Goal: Information Seeking & Learning: Learn about a topic

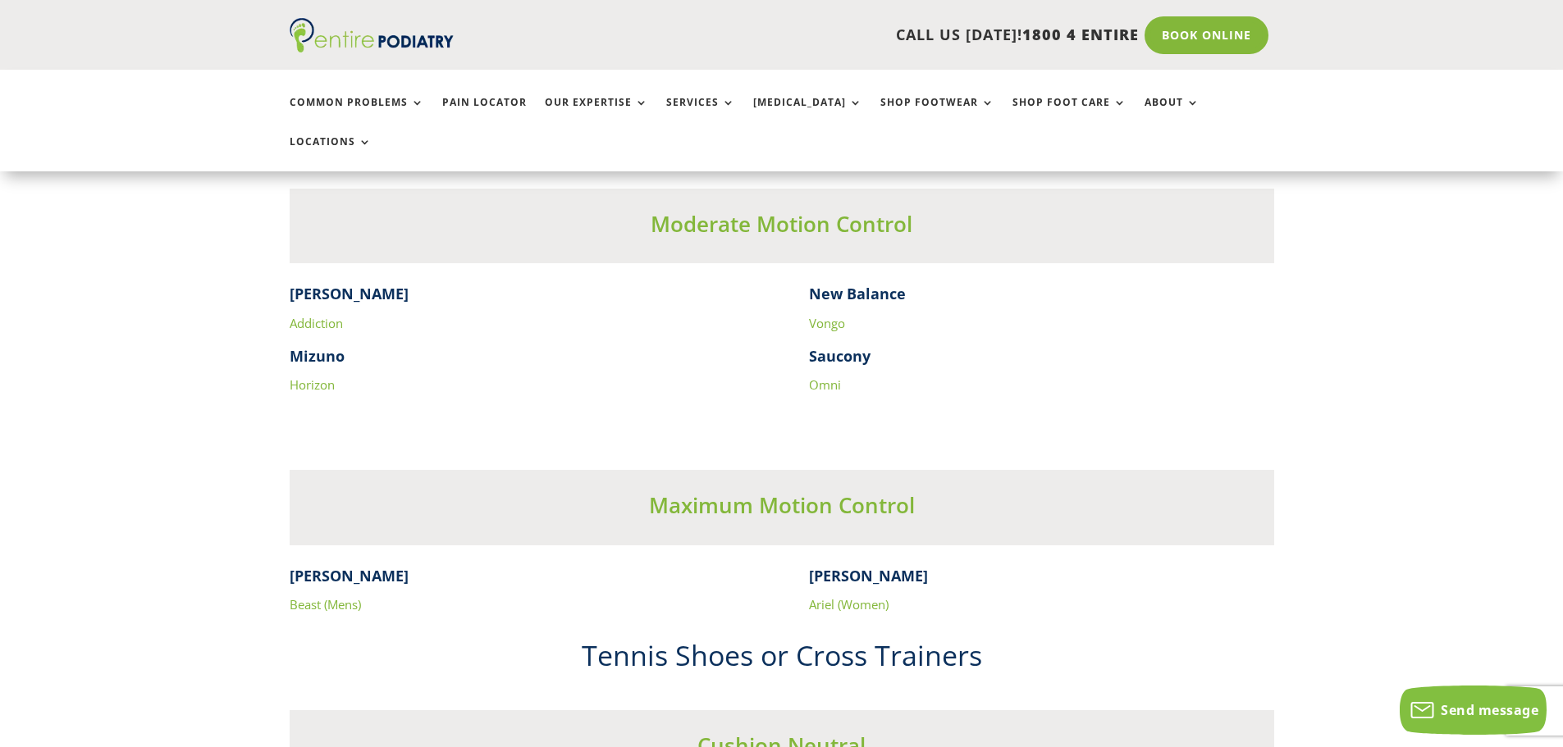
scroll to position [2822, 0]
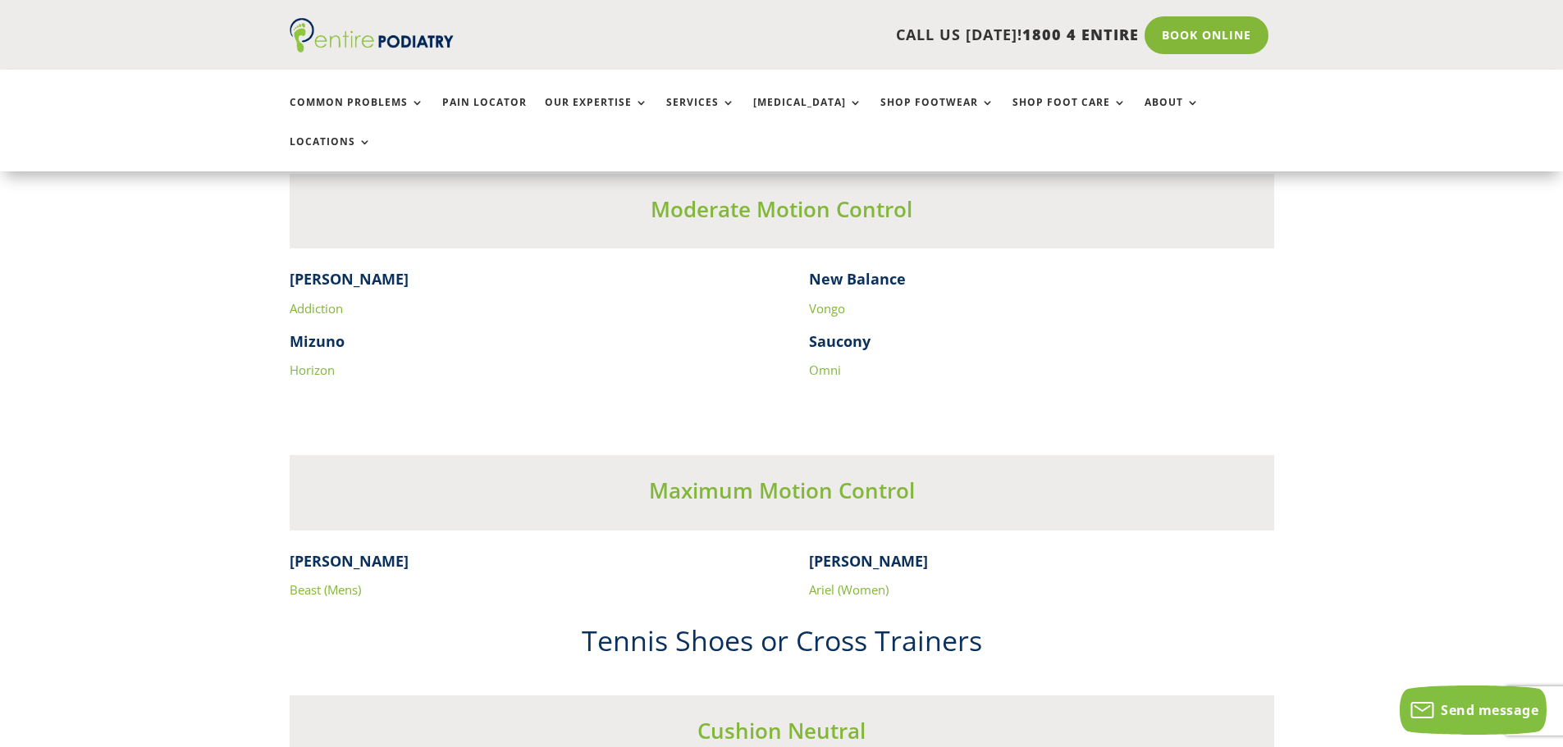
click at [815, 362] on link "Omni" at bounding box center [825, 370] width 32 height 16
click at [820, 300] on link "Vongo" at bounding box center [827, 308] width 36 height 16
click at [301, 362] on link "Horizon" at bounding box center [312, 370] width 45 height 16
click at [309, 300] on link "Addiction" at bounding box center [316, 308] width 53 height 16
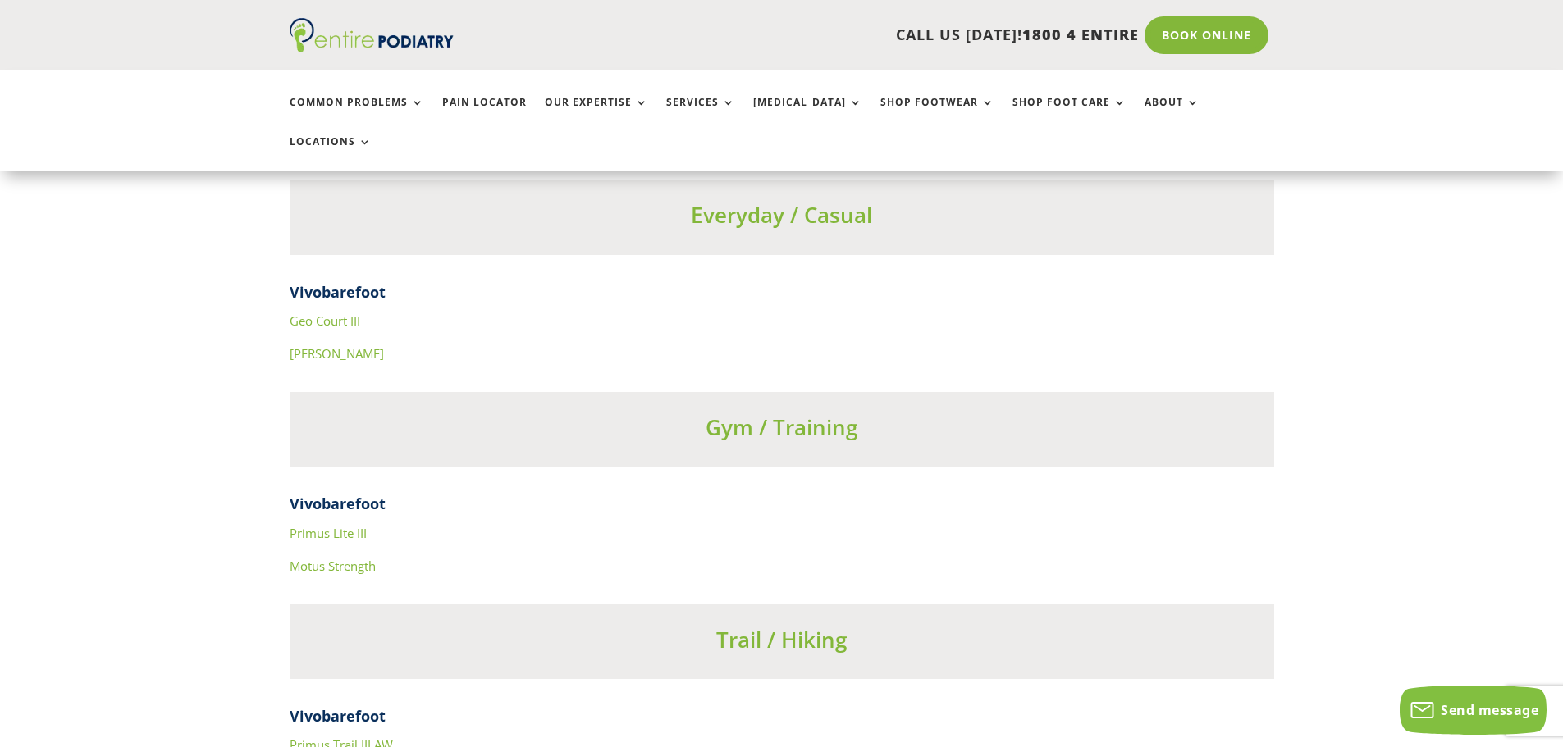
scroll to position [5794, 0]
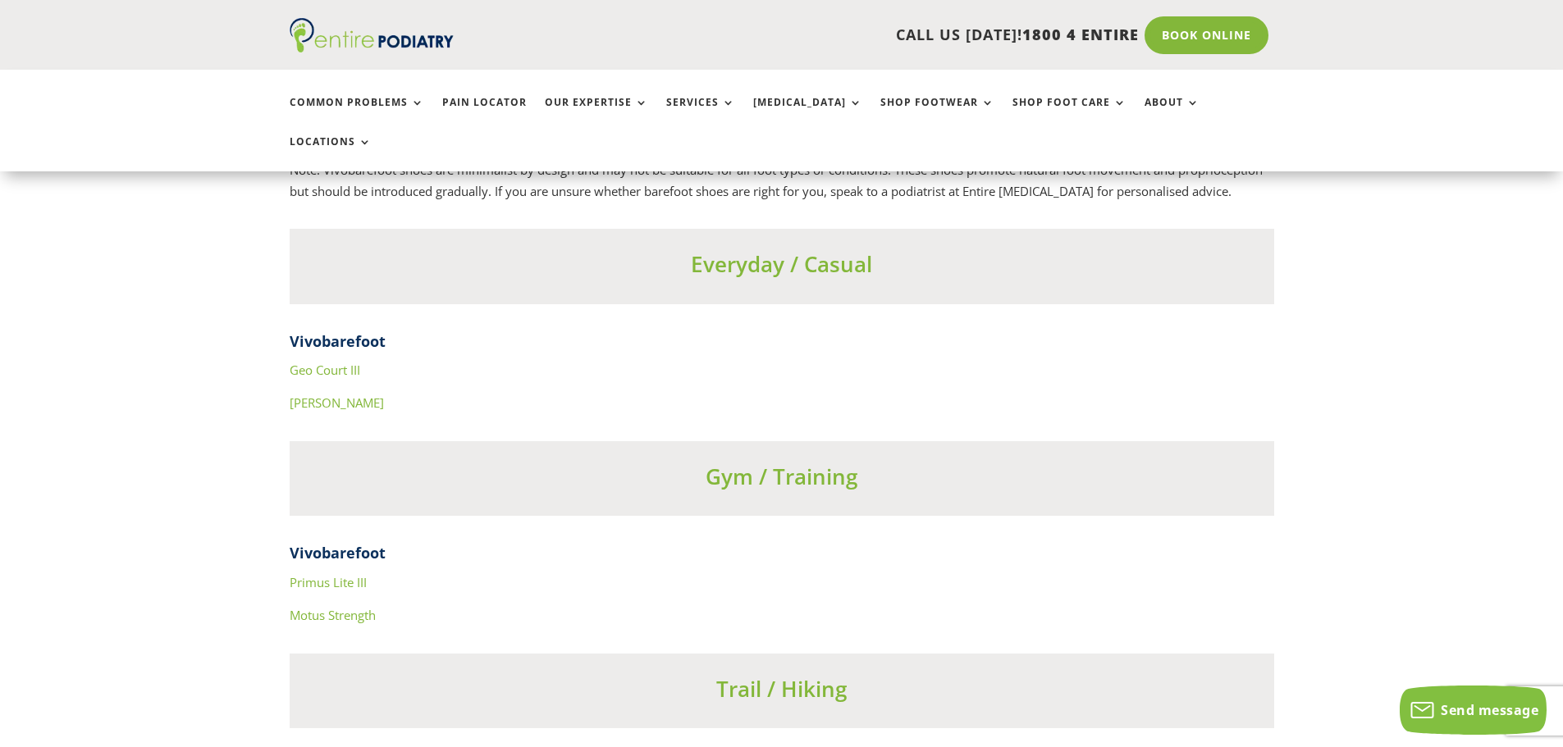
click at [364, 574] on link "Primus Lite III" at bounding box center [328, 582] width 77 height 16
click at [356, 607] on link "Motus Strength" at bounding box center [333, 615] width 86 height 16
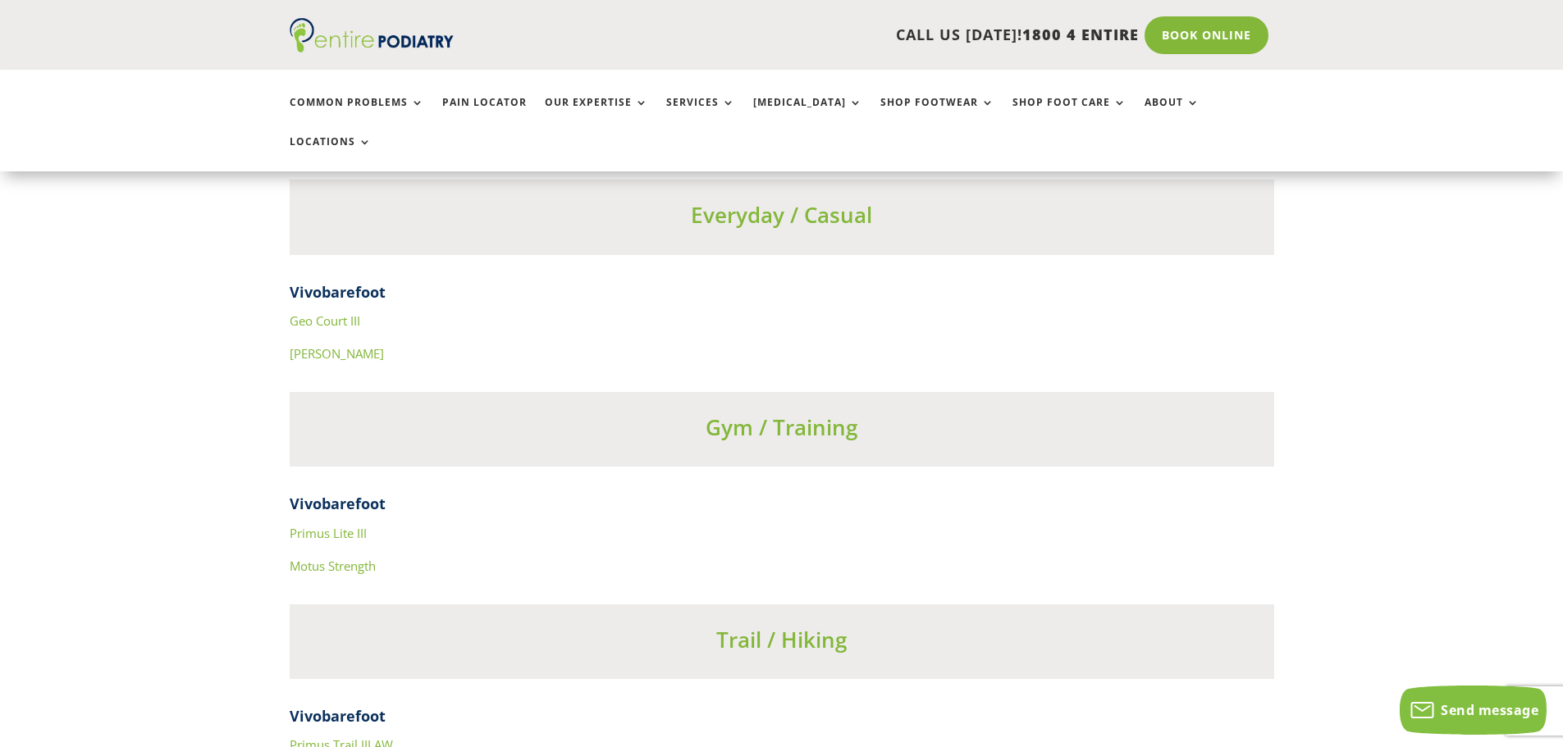
scroll to position [5745, 0]
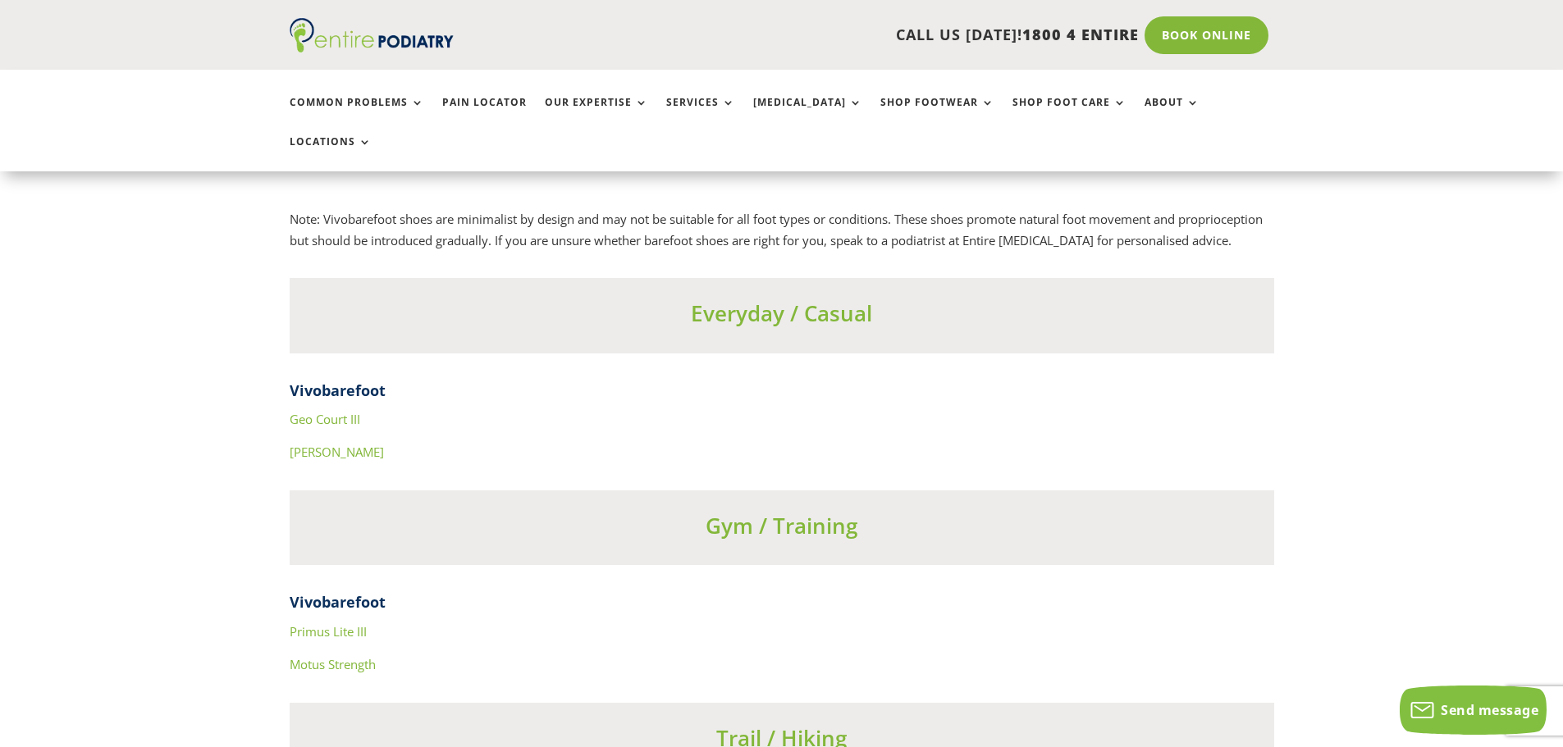
click at [339, 411] on link "Geo Court III" at bounding box center [325, 419] width 71 height 16
click at [315, 444] on link "[PERSON_NAME]" at bounding box center [337, 452] width 94 height 16
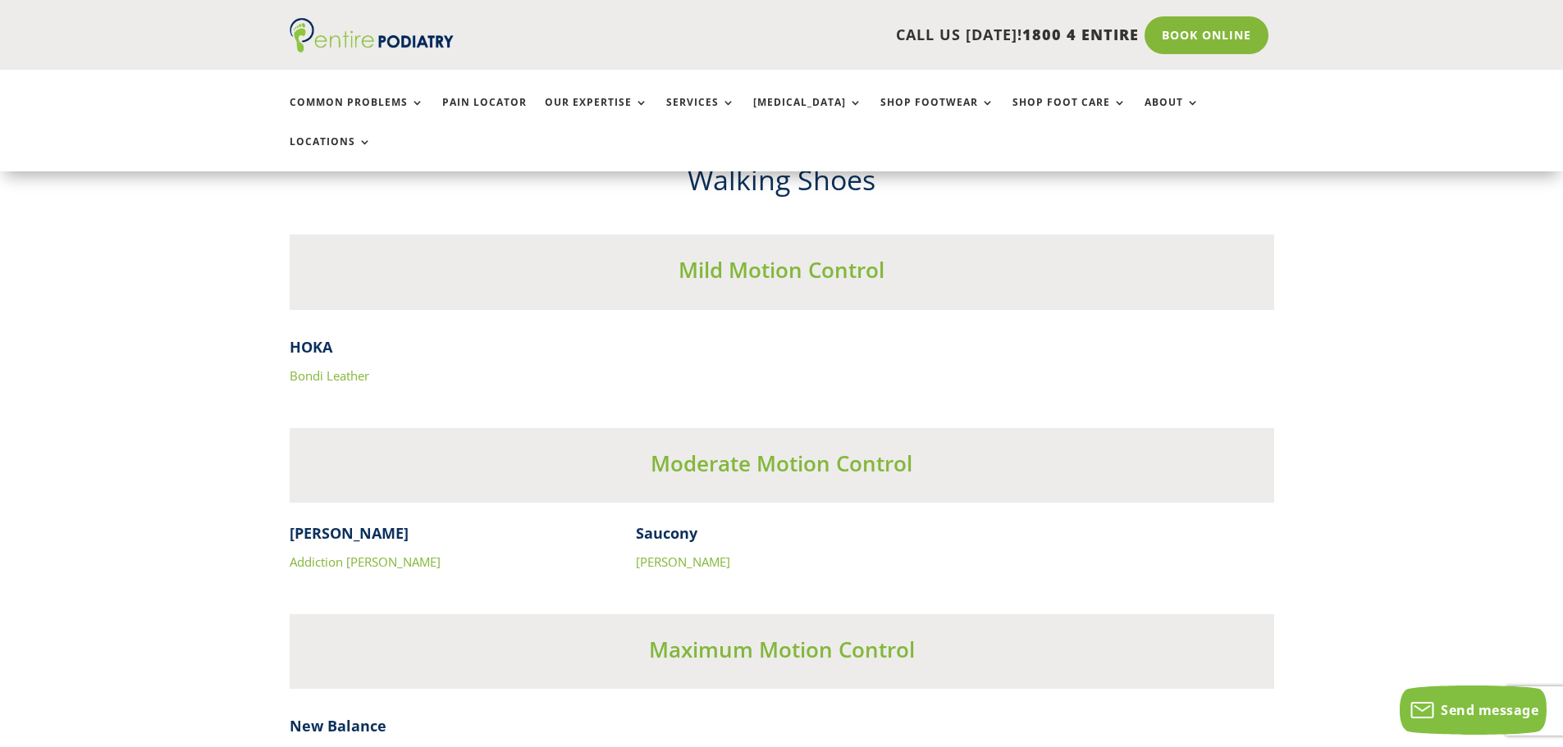
scroll to position [5004, 0]
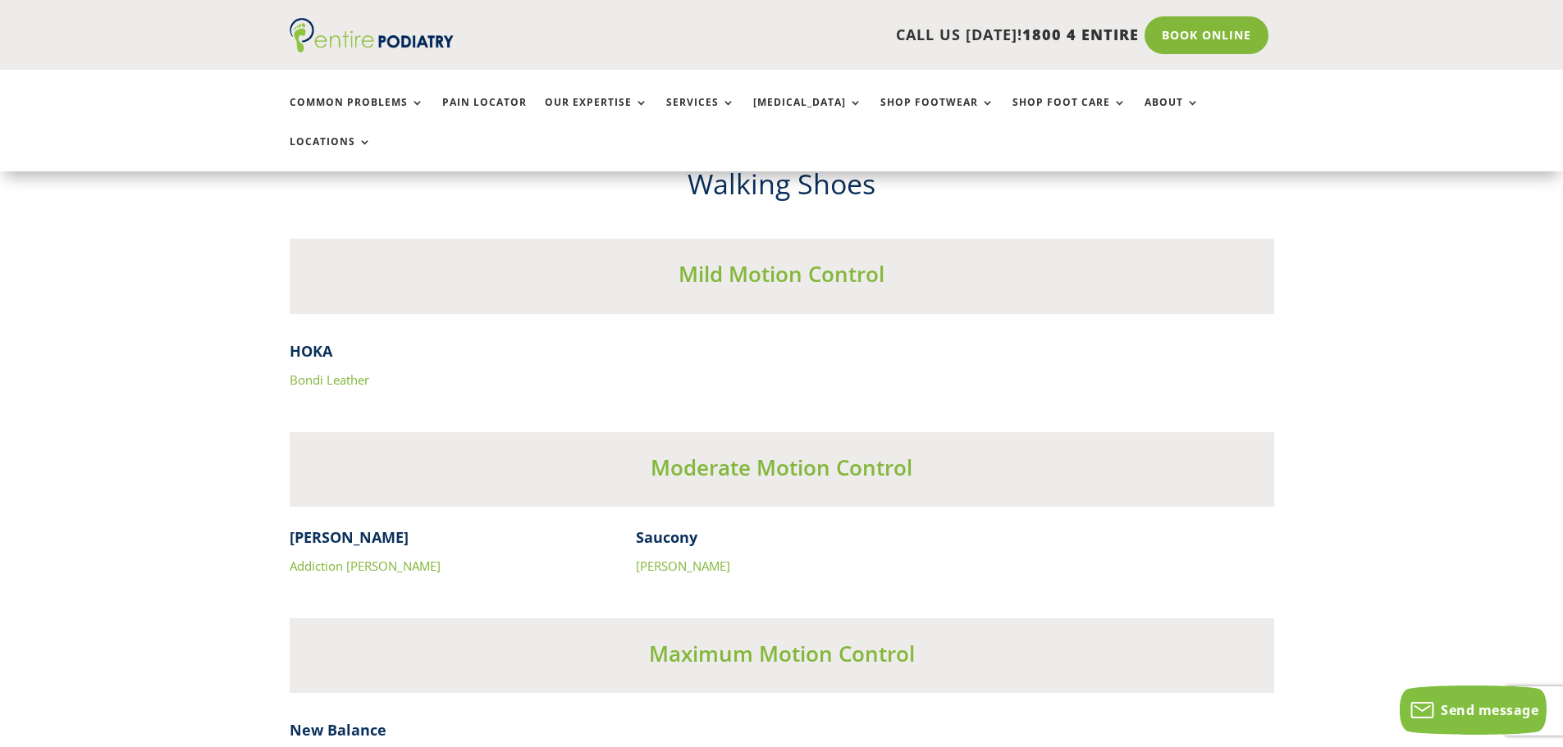
click at [303, 372] on link "Bondi Leather" at bounding box center [330, 380] width 80 height 16
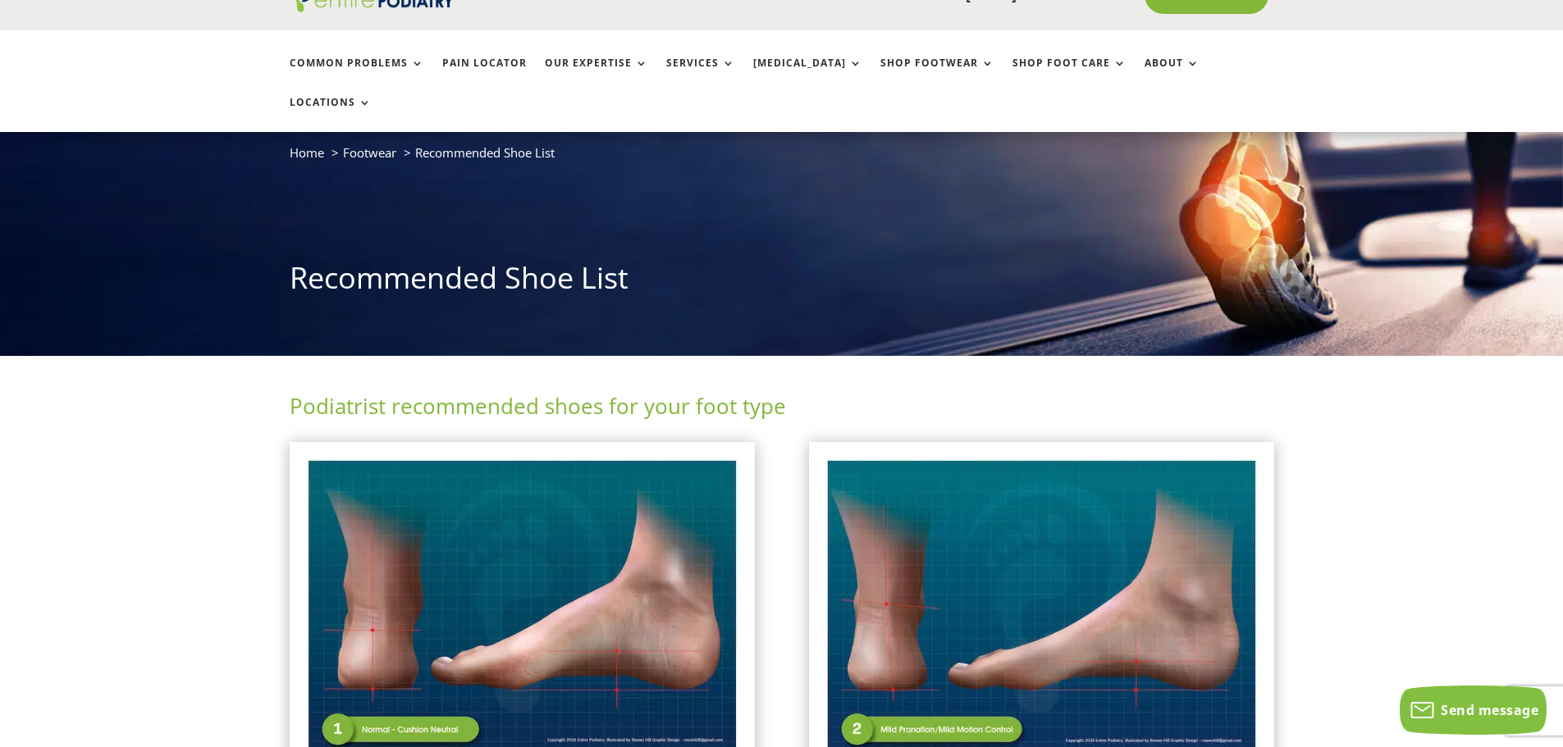
scroll to position [0, 0]
